Goal: Find specific page/section

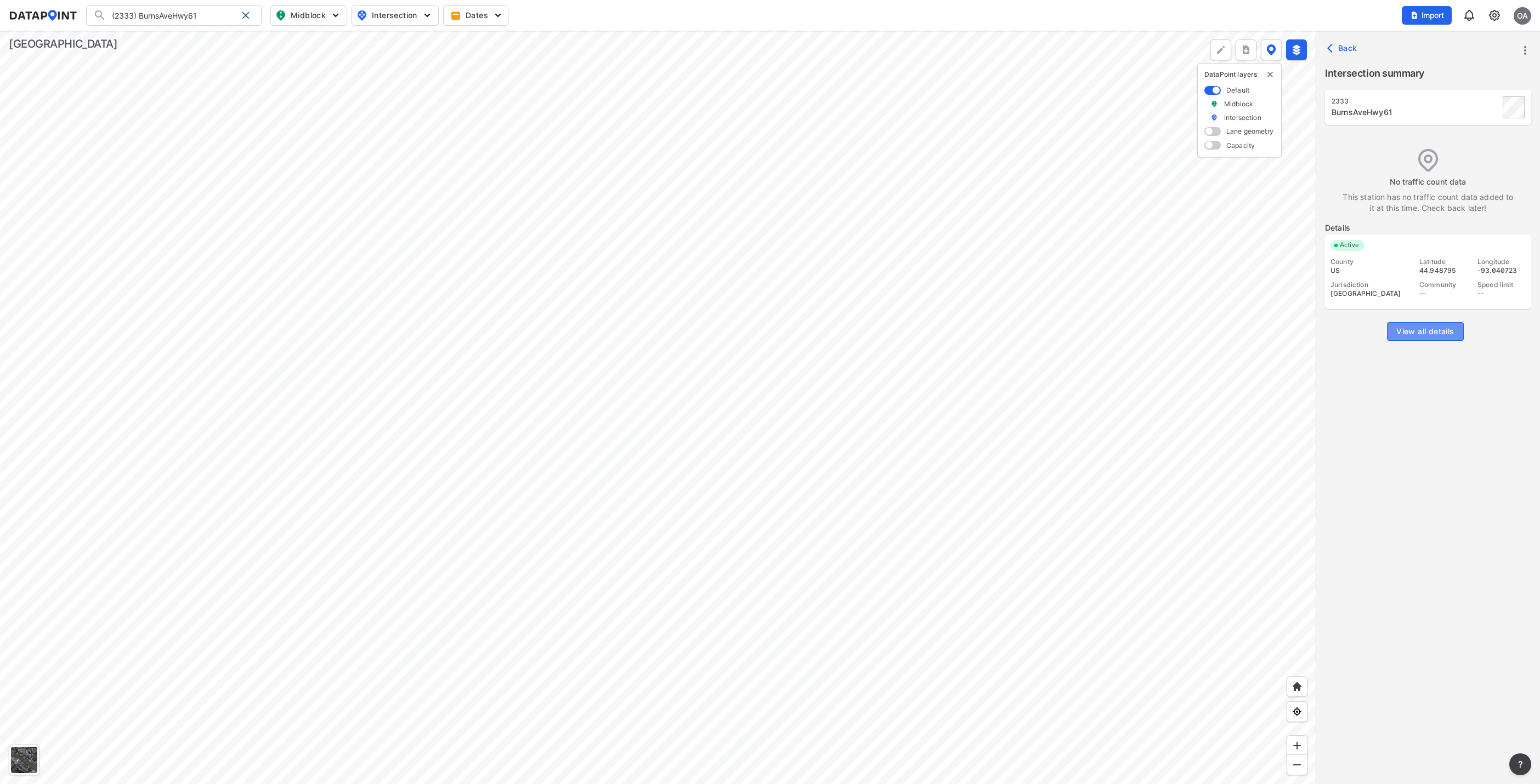
click at [1421, 328] on span "View all details" at bounding box center [1425, 331] width 57 height 11
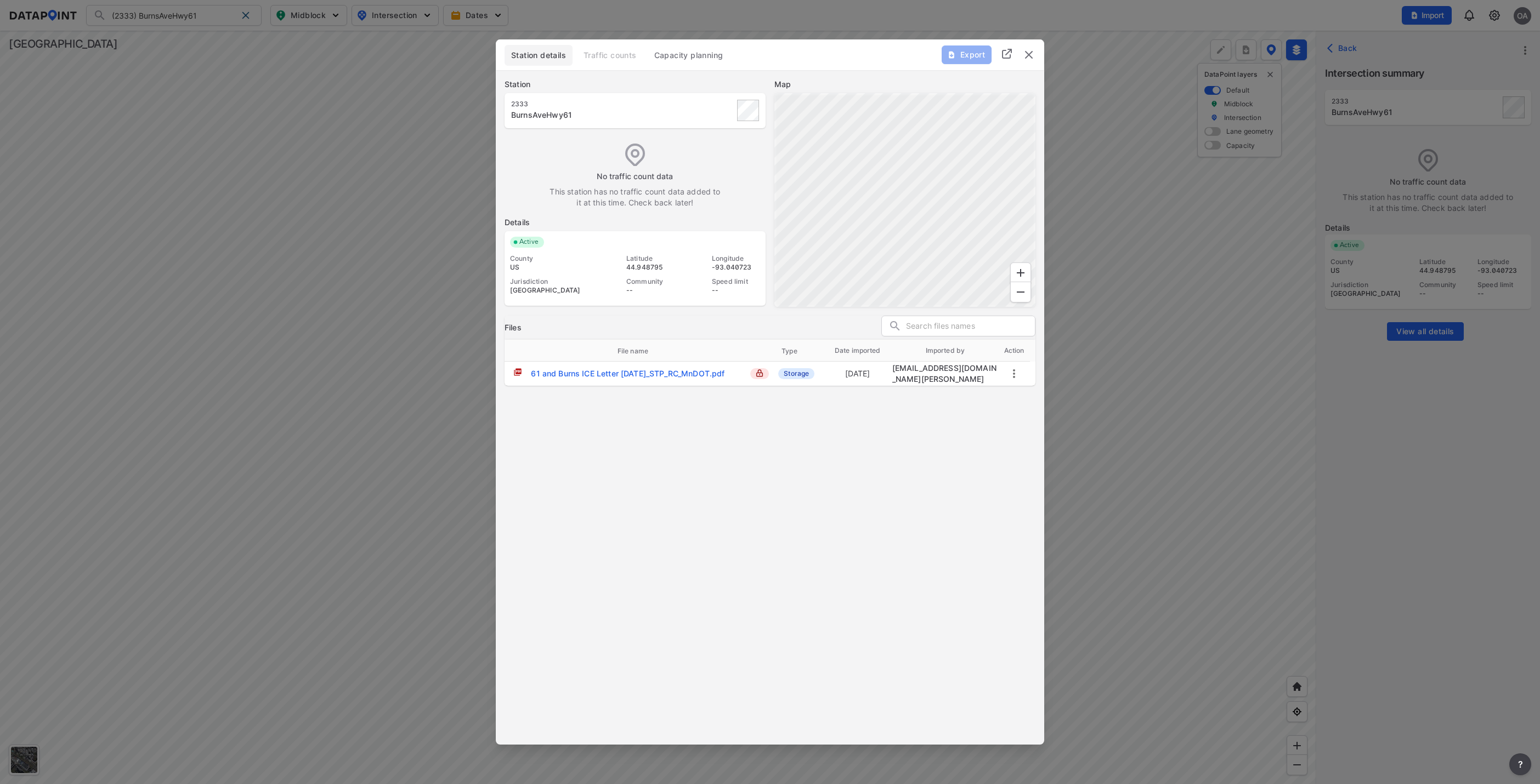
click at [1027, 53] on img "delete" at bounding box center [1029, 55] width 13 height 13
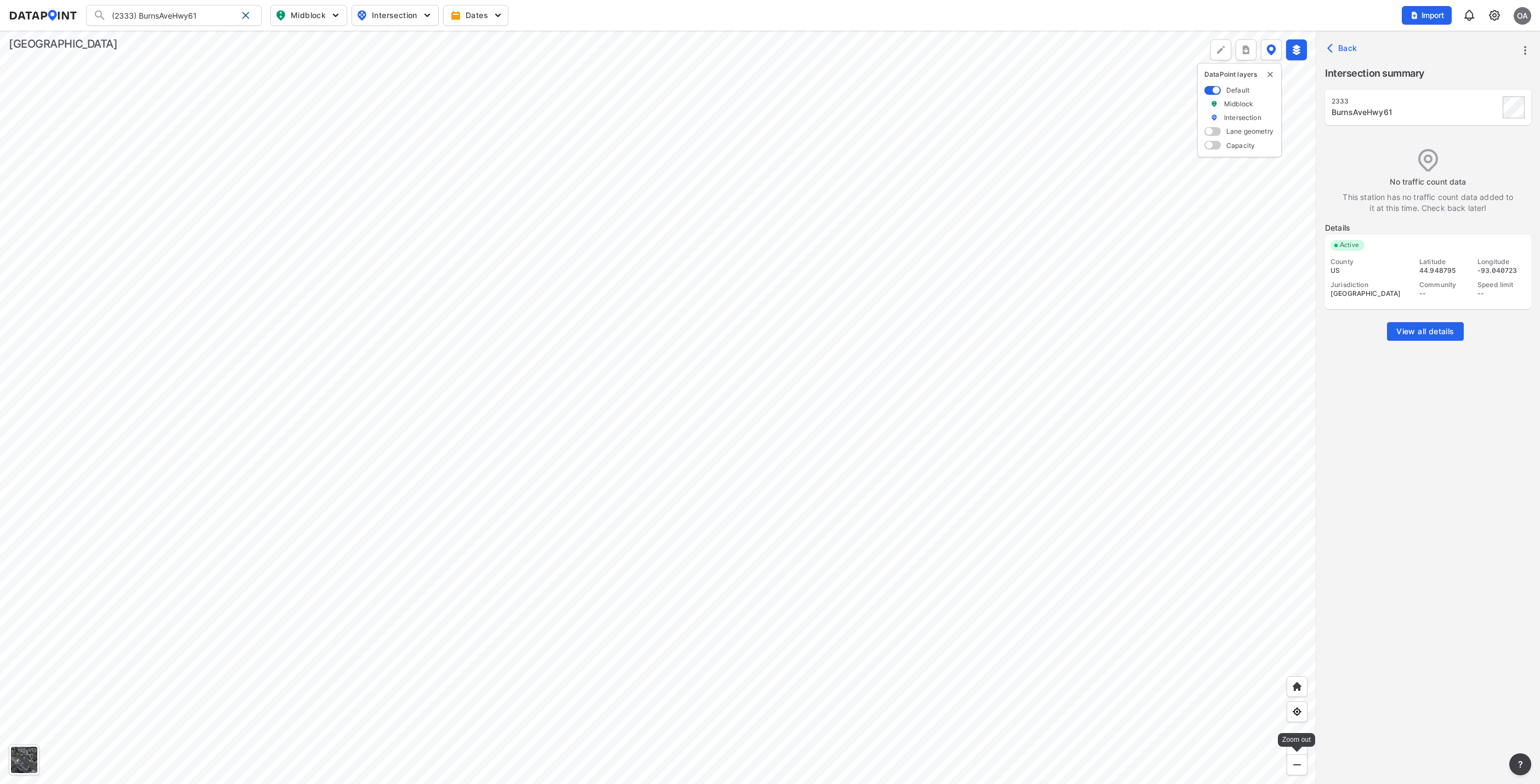
click at [1300, 768] on img at bounding box center [1297, 765] width 11 height 11
click at [1425, 331] on span "View all details" at bounding box center [1425, 331] width 57 height 11
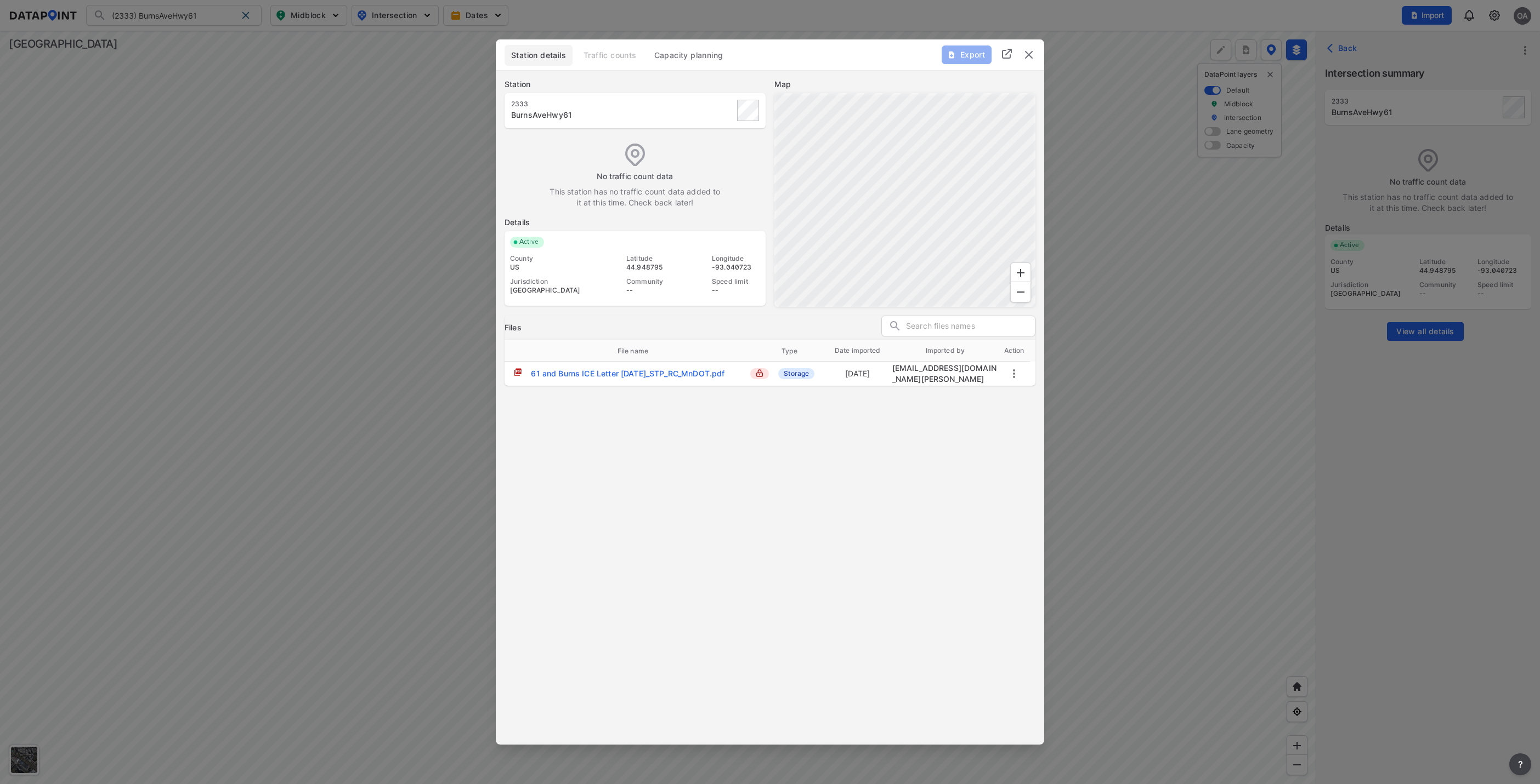
click at [1025, 56] on img "delete" at bounding box center [1029, 55] width 13 height 13
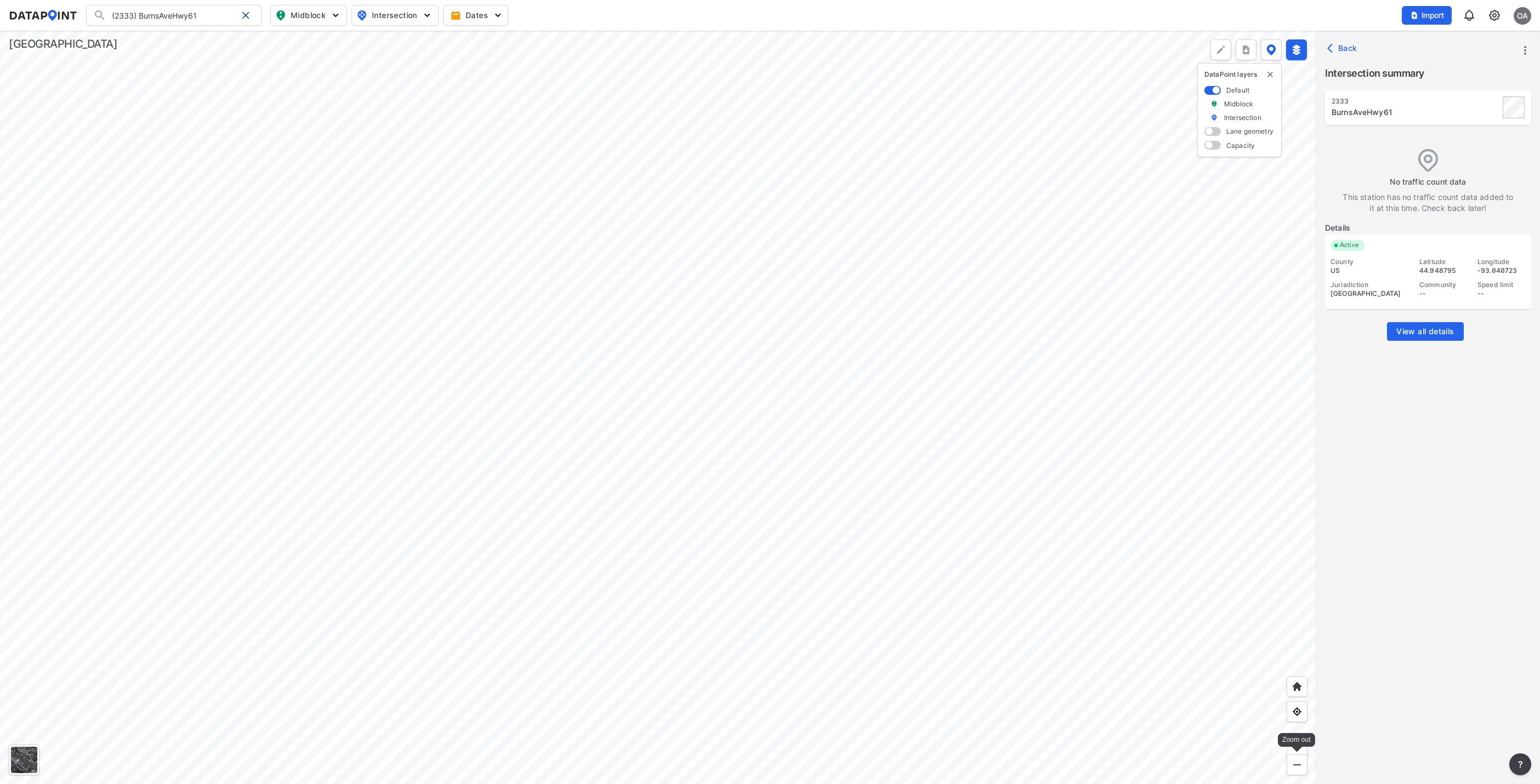
click at [1296, 771] on div at bounding box center [1296, 765] width 21 height 21
click at [1296, 767] on img at bounding box center [1297, 765] width 11 height 11
drag, startPoint x: 1296, startPoint y: 767, endPoint x: 941, endPoint y: 418, distance: 497.8
click at [941, 418] on div at bounding box center [657, 407] width 1316 height 753
click at [1300, 765] on img at bounding box center [1297, 765] width 11 height 11
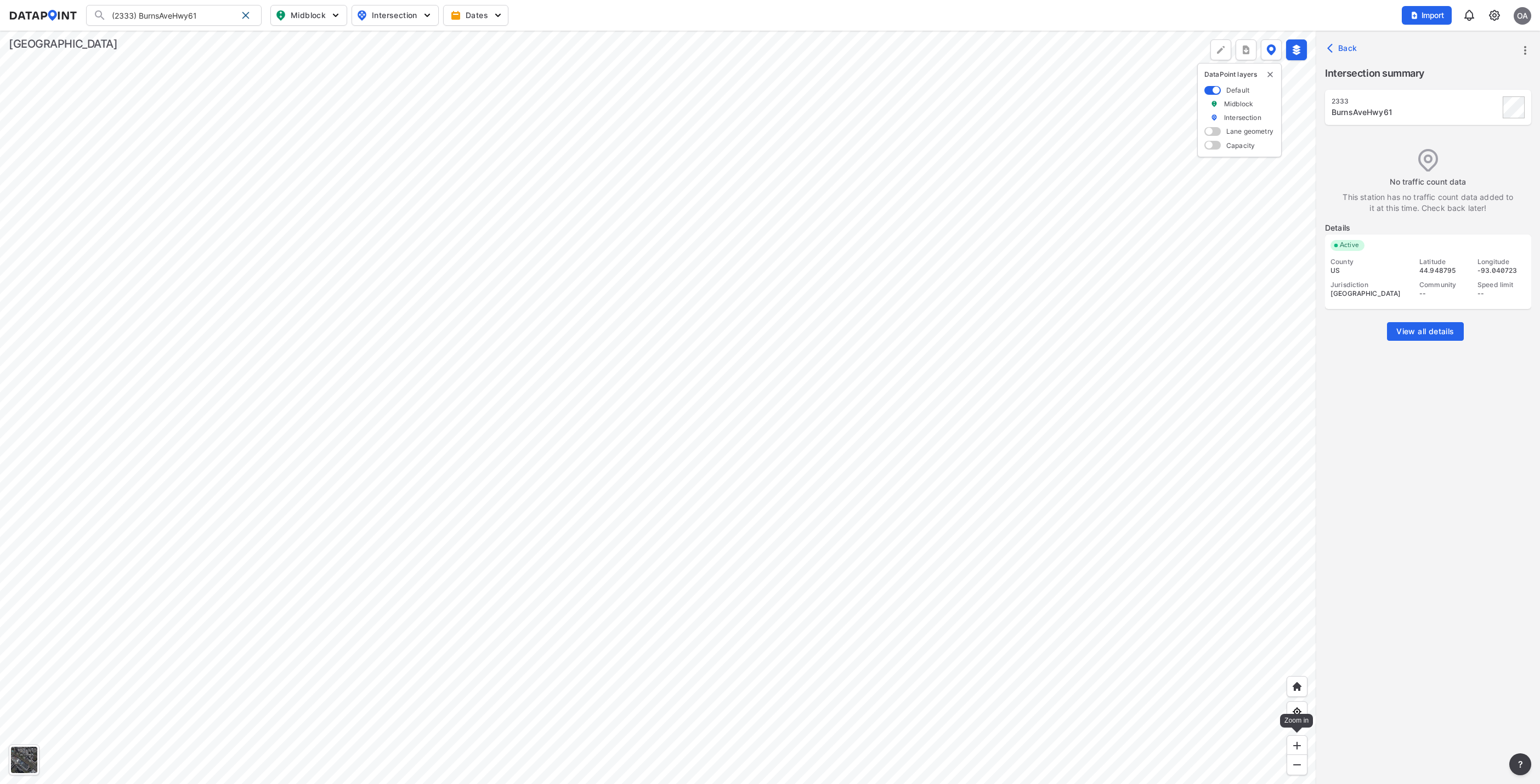
click at [1296, 743] on img at bounding box center [1297, 746] width 11 height 11
